Goal: Book appointment/travel/reservation: Book appointment/travel/reservation

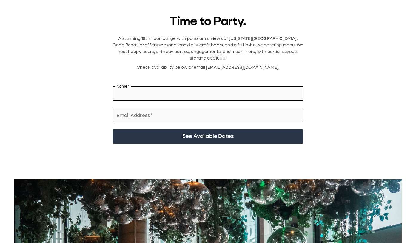
click at [163, 85] on input "Name   *" at bounding box center [207, 93] width 191 height 17
type input "**********"
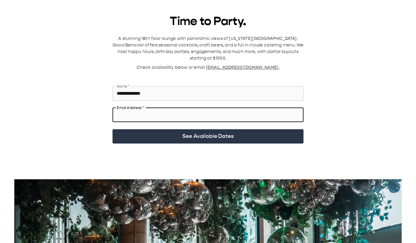
click at [157, 107] on input "Email Address   *" at bounding box center [207, 115] width 191 height 17
type input "**********"
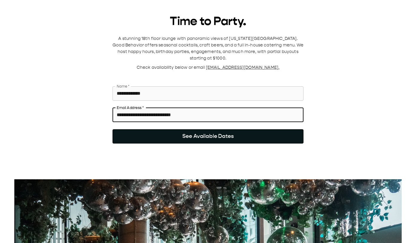
click at [197, 131] on button "See Available Dates" at bounding box center [207, 136] width 191 height 14
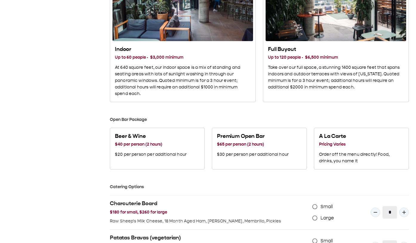
scroll to position [285, 0]
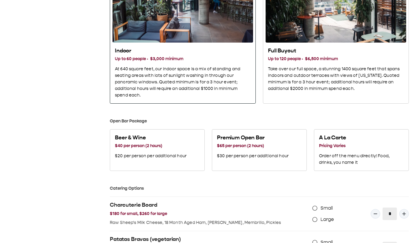
click at [154, 58] on h3 "Up to 60 people · $3,000 minimum" at bounding box center [183, 59] width 136 height 7
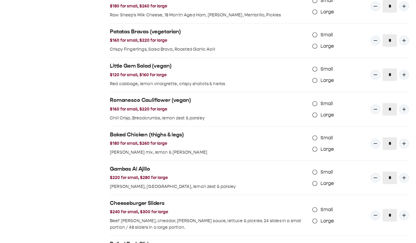
scroll to position [459, 0]
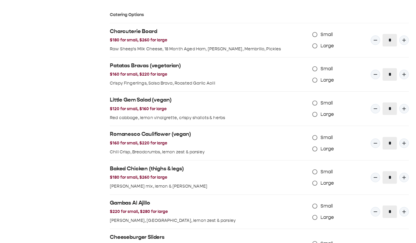
click at [323, 82] on span "Large" at bounding box center [327, 80] width 14 height 7
click at [408, 76] on button "Quantity Input" at bounding box center [404, 75] width 10 height 10
type input "*"
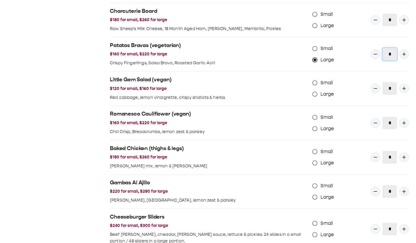
scroll to position [480, 0]
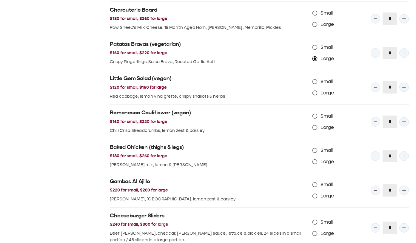
click at [327, 97] on span "Large" at bounding box center [327, 92] width 14 height 7
click at [403, 89] on icon "Quantity Input" at bounding box center [404, 87] width 6 height 6
type input "*"
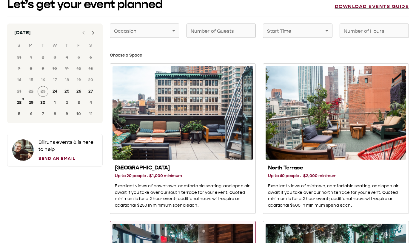
scroll to position [0, 0]
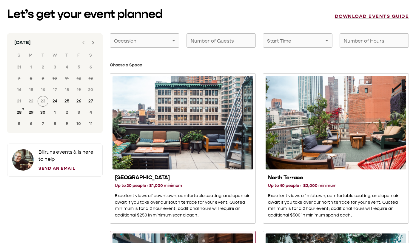
click at [216, 37] on div "Number of Guests Number of Guests" at bounding box center [220, 40] width 69 height 14
type input "**"
click at [256, 69] on div "North Terrace Up to 40 people · $2,000 minimum Excellent views of midtown, comf…" at bounding box center [332, 145] width 153 height 158
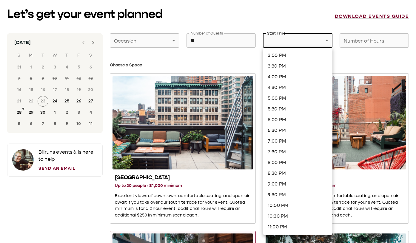
click at [293, 121] on li "6:00 PM" at bounding box center [297, 120] width 69 height 11
type input "*******"
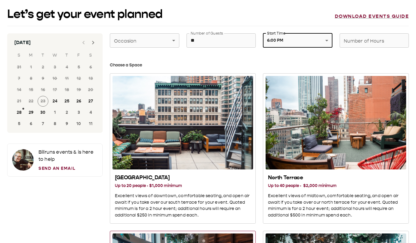
click at [360, 45] on input "Number of Hours" at bounding box center [373, 40] width 69 height 17
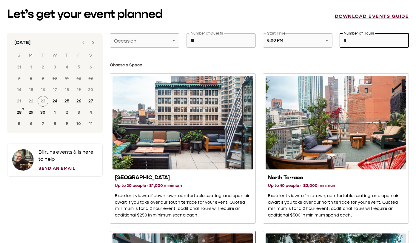
type input "*"
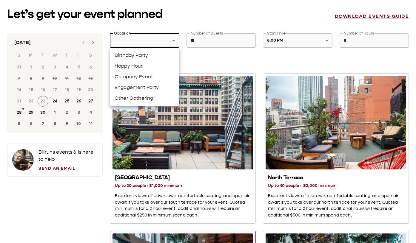
click at [143, 77] on li "Company Event" at bounding box center [144, 77] width 69 height 11
type input "**********"
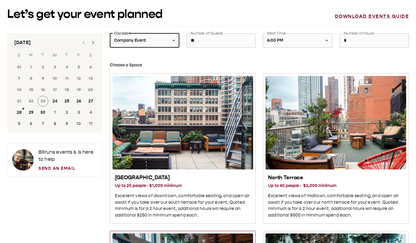
click at [92, 41] on icon "Next month" at bounding box center [93, 43] width 2 height 4
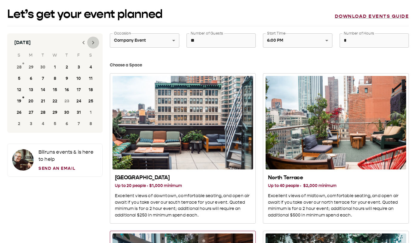
click at [92, 41] on icon "Next month" at bounding box center [93, 43] width 2 height 4
click at [52, 91] on button "17" at bounding box center [55, 90] width 11 height 11
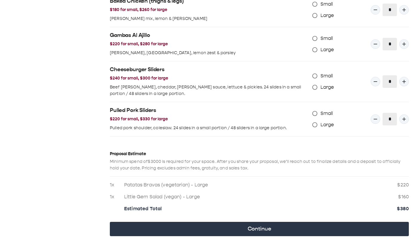
scroll to position [651, 0]
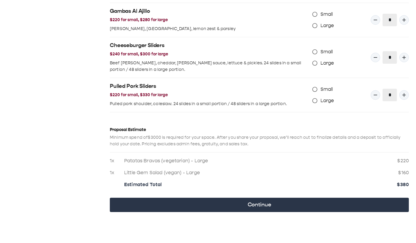
click at [193, 137] on p "Minimum spend of $3000 is required for your space. After you share your proposa…" at bounding box center [259, 141] width 299 height 13
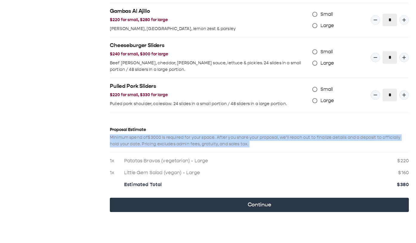
click at [193, 137] on p "Minimum spend of $3000 is required for your space. After you share your proposa…" at bounding box center [259, 141] width 299 height 13
click at [219, 137] on p "Minimum spend of $3000 is required for your space. After you share your proposa…" at bounding box center [259, 141] width 299 height 13
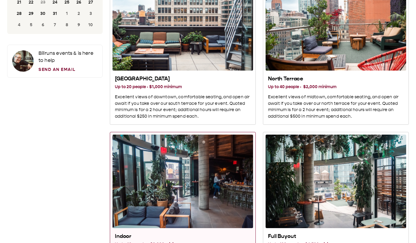
scroll to position [100, 0]
